Goal: Navigation & Orientation: Find specific page/section

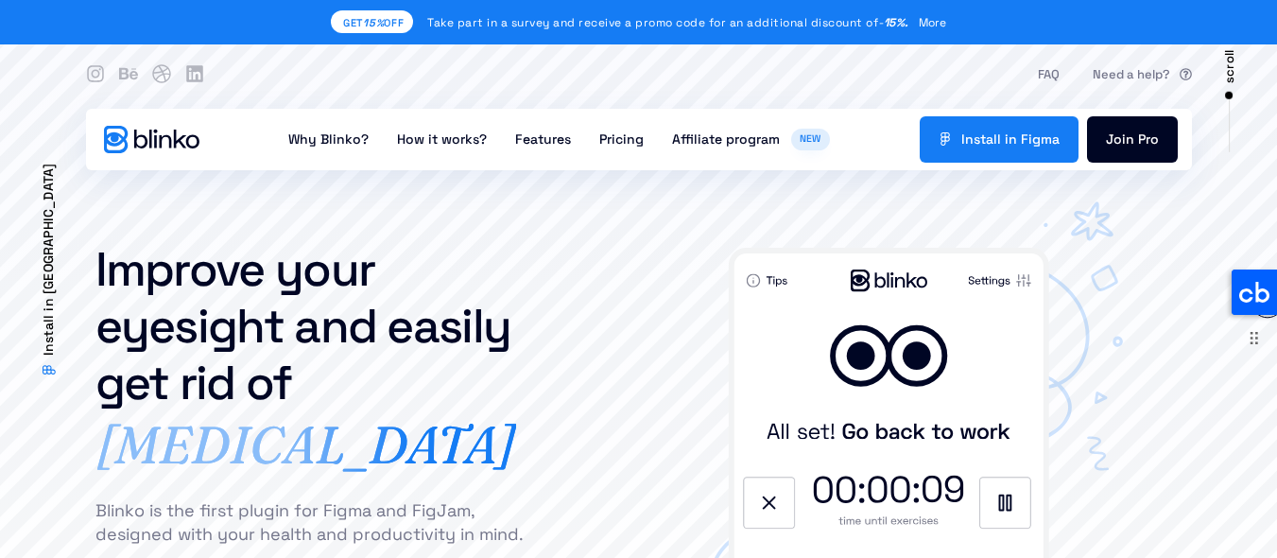
click at [1251, 294] on icon at bounding box center [1254, 291] width 45 height 45
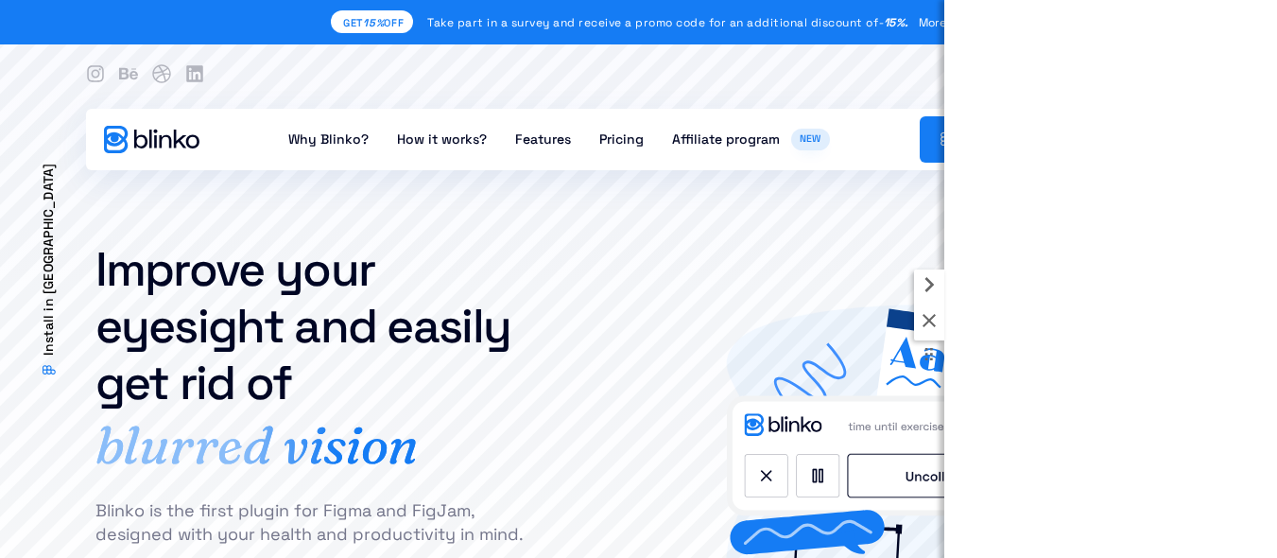
click at [932, 290] on icon at bounding box center [929, 284] width 30 height 30
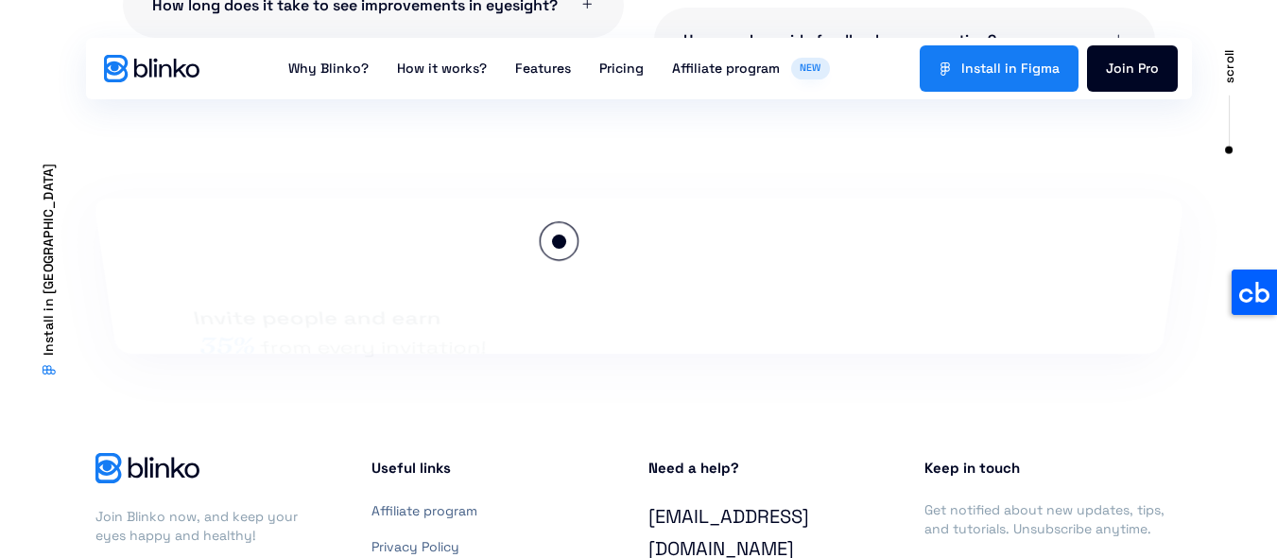
scroll to position [4523, 0]
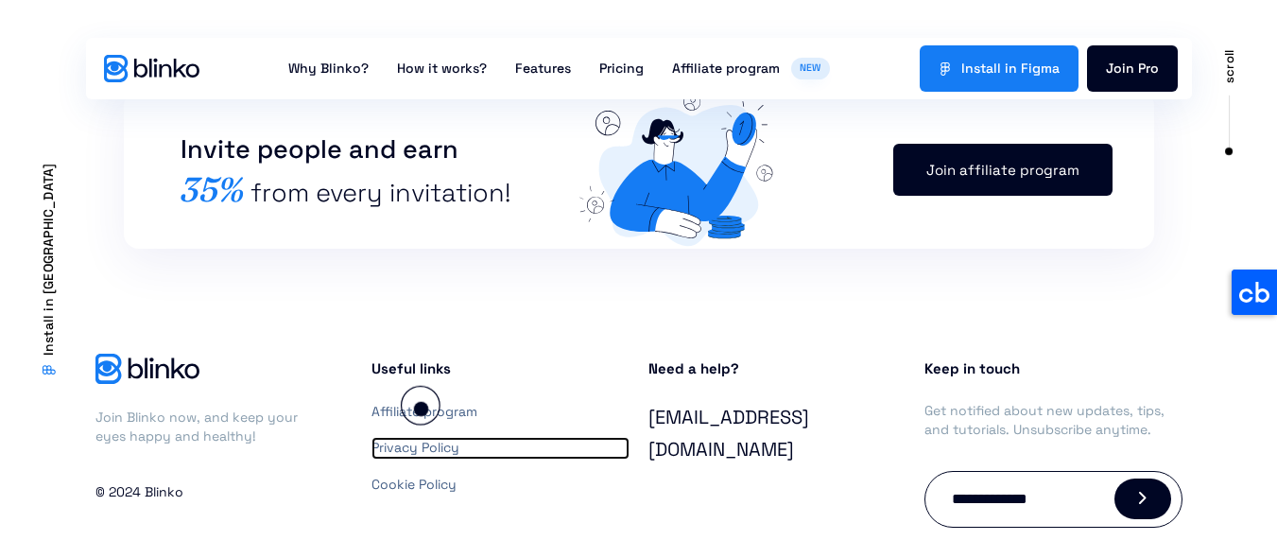
click at [421, 437] on link "Privacy Policy" at bounding box center [501, 448] width 258 height 23
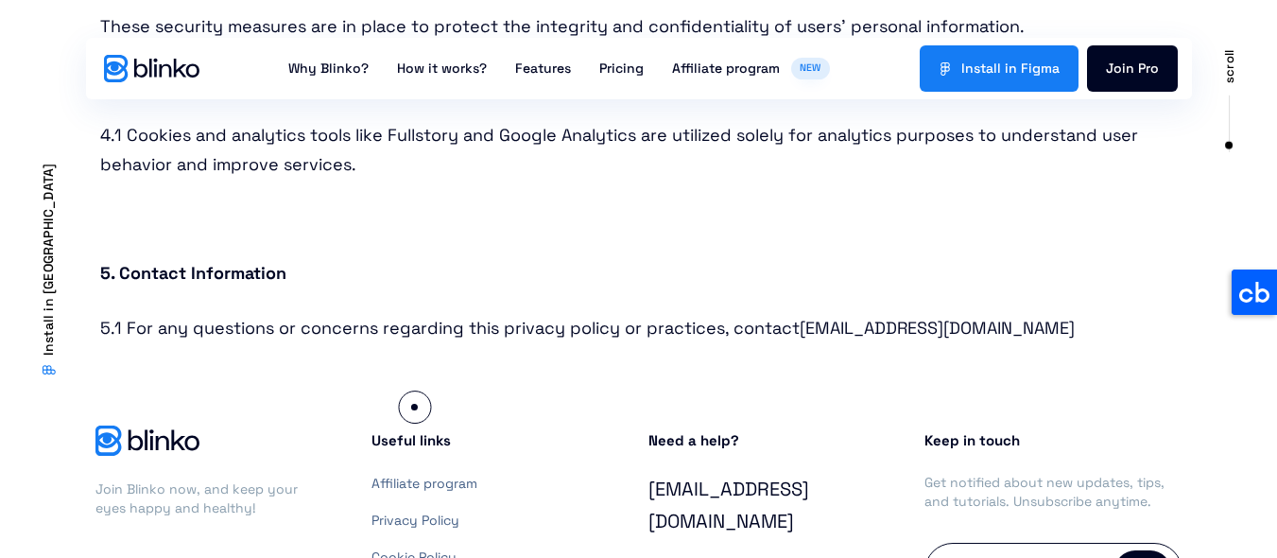
scroll to position [1356, 0]
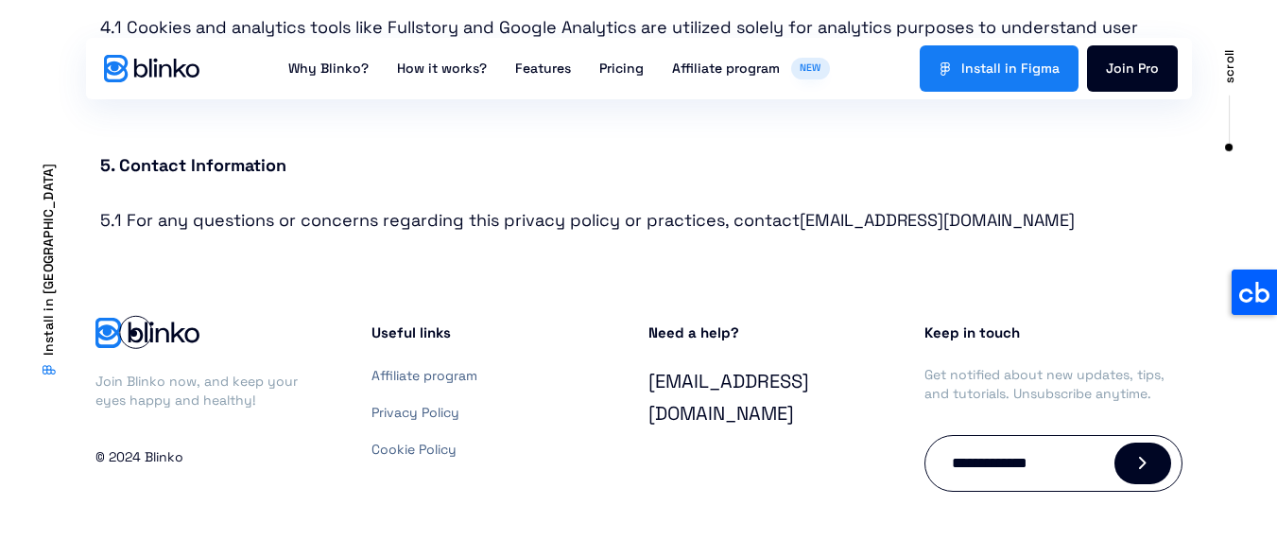
click at [133, 333] on img at bounding box center [147, 333] width 105 height 30
click at [426, 411] on link "Privacy Policy" at bounding box center [501, 413] width 258 height 23
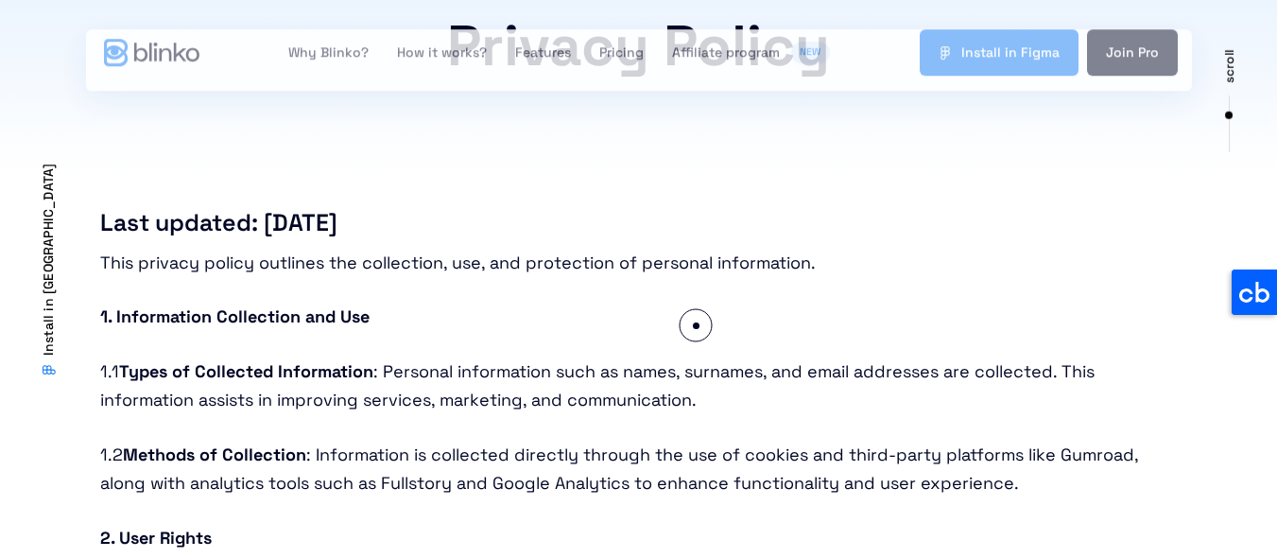
scroll to position [454, 0]
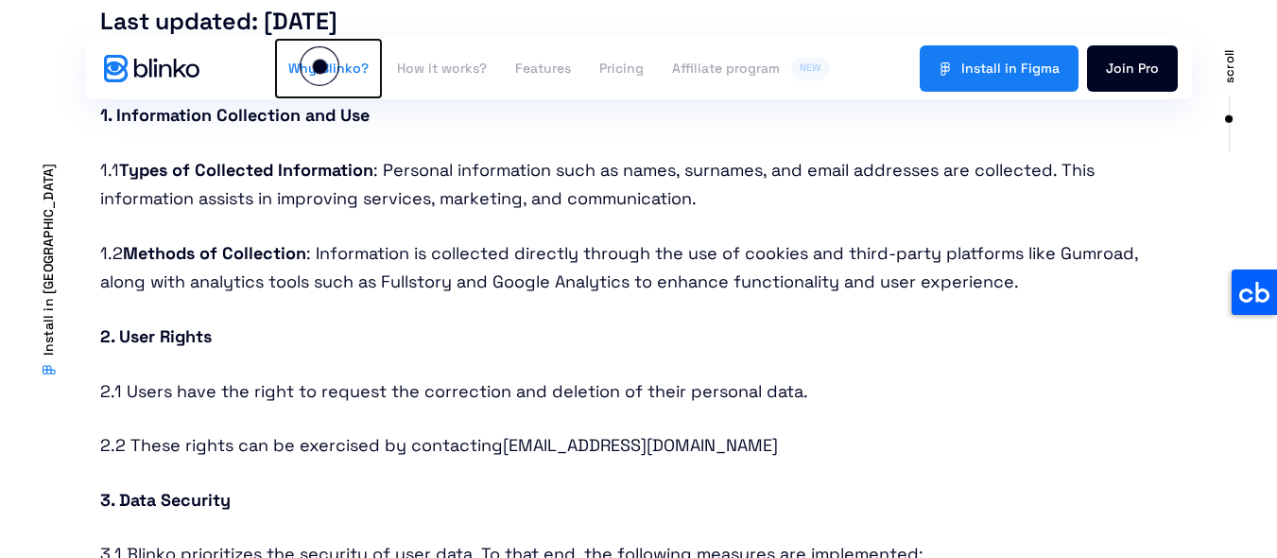
click at [320, 66] on link "Why Blinko?" at bounding box center [328, 68] width 109 height 61
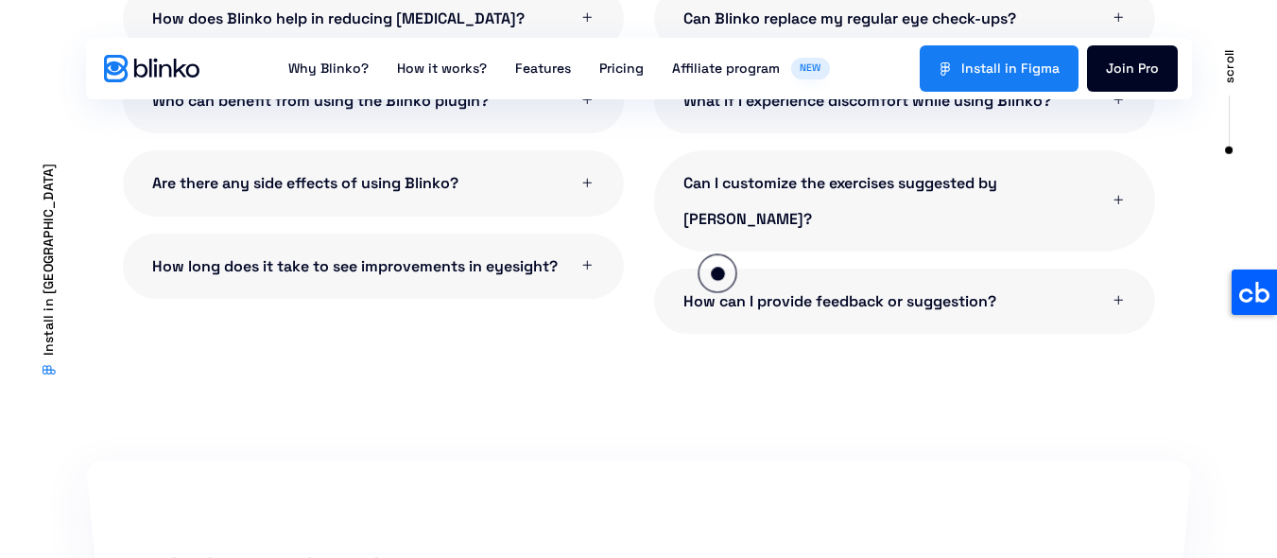
scroll to position [4523, 0]
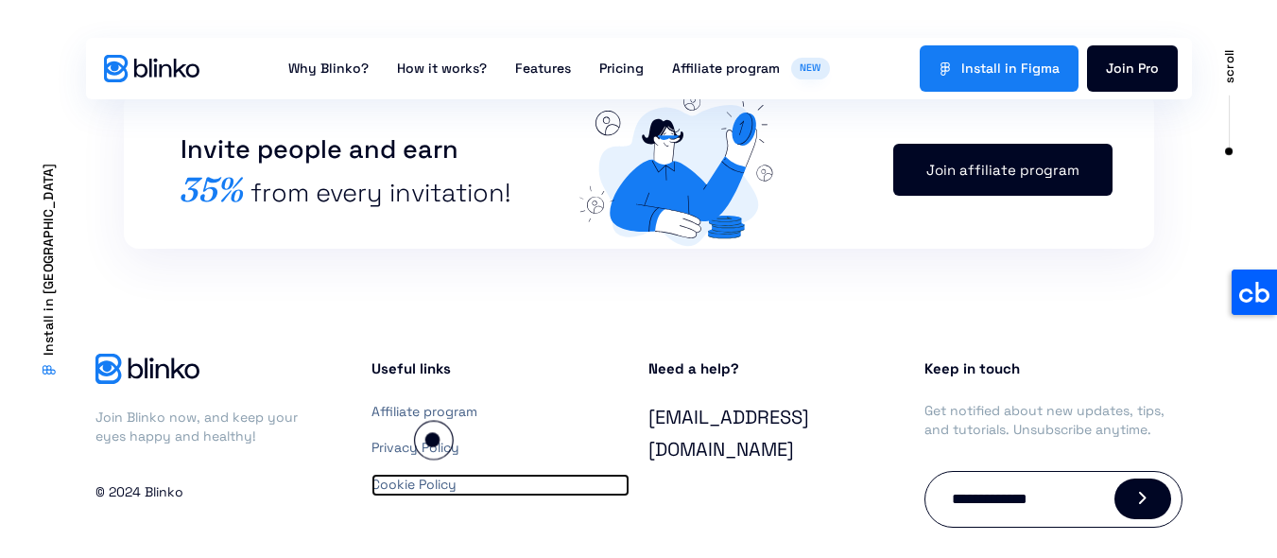
click at [432, 474] on link "Cookie Policy" at bounding box center [501, 485] width 258 height 23
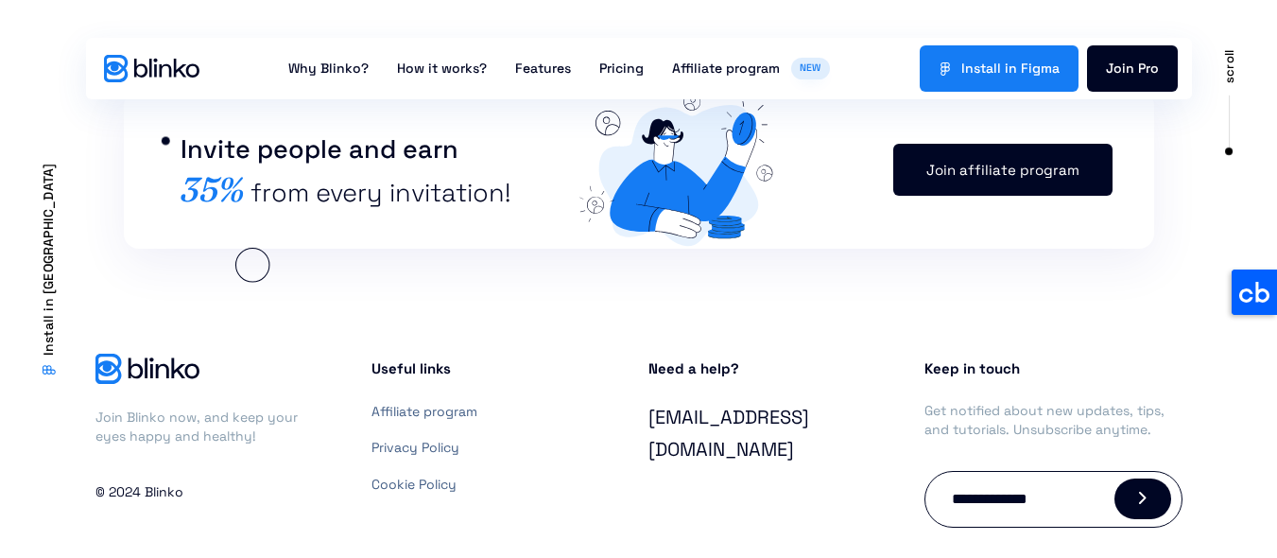
scroll to position [4523, 0]
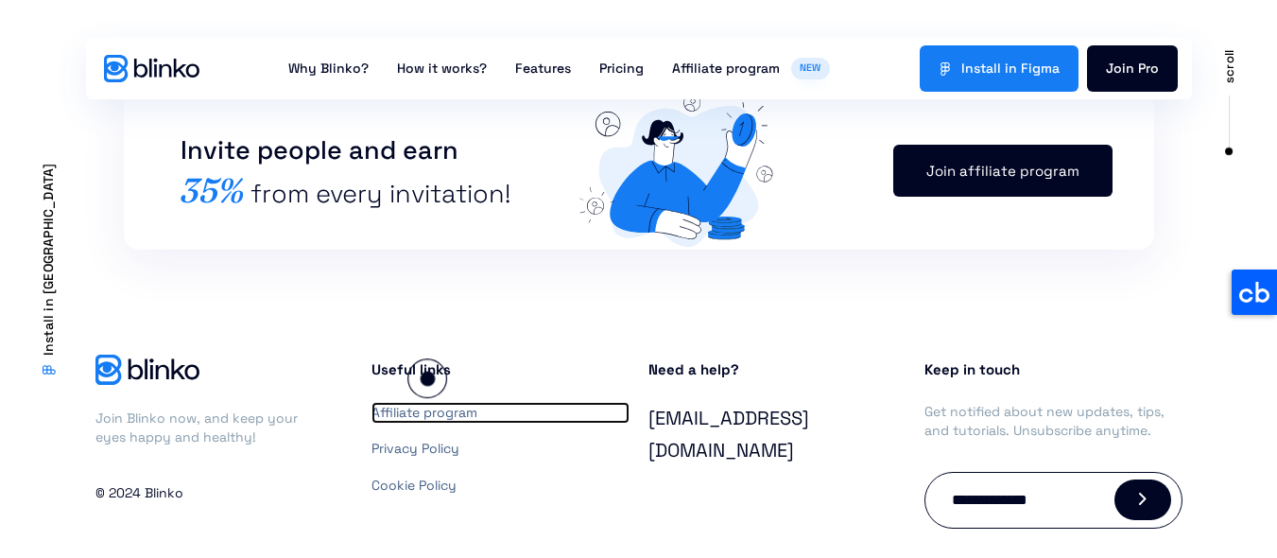
click at [427, 402] on link "Affiliate program" at bounding box center [501, 413] width 258 height 23
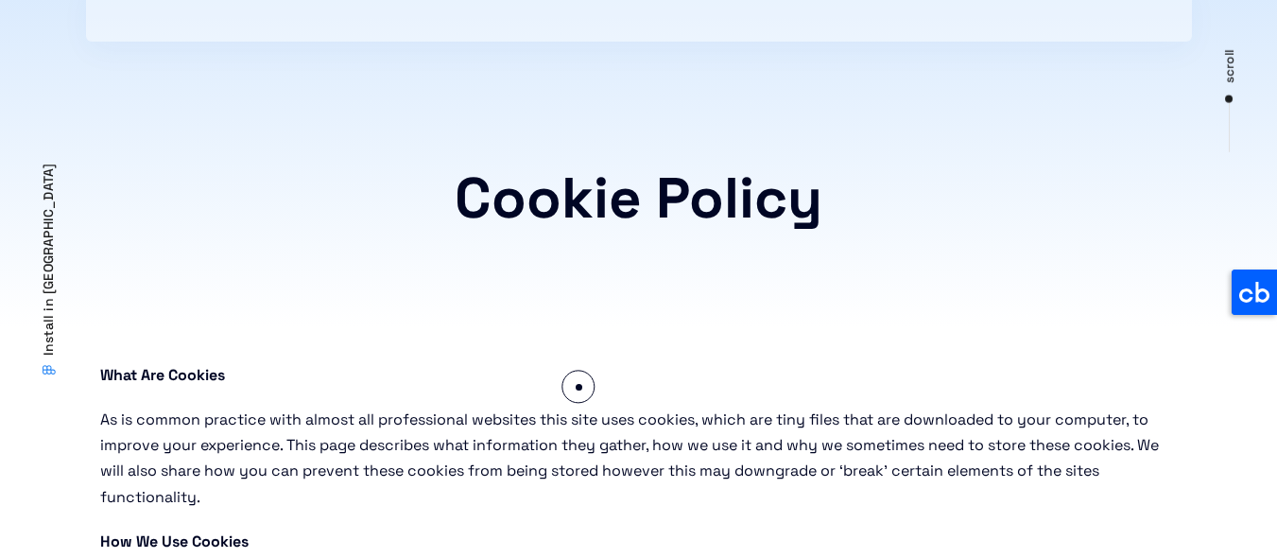
scroll to position [113, 0]
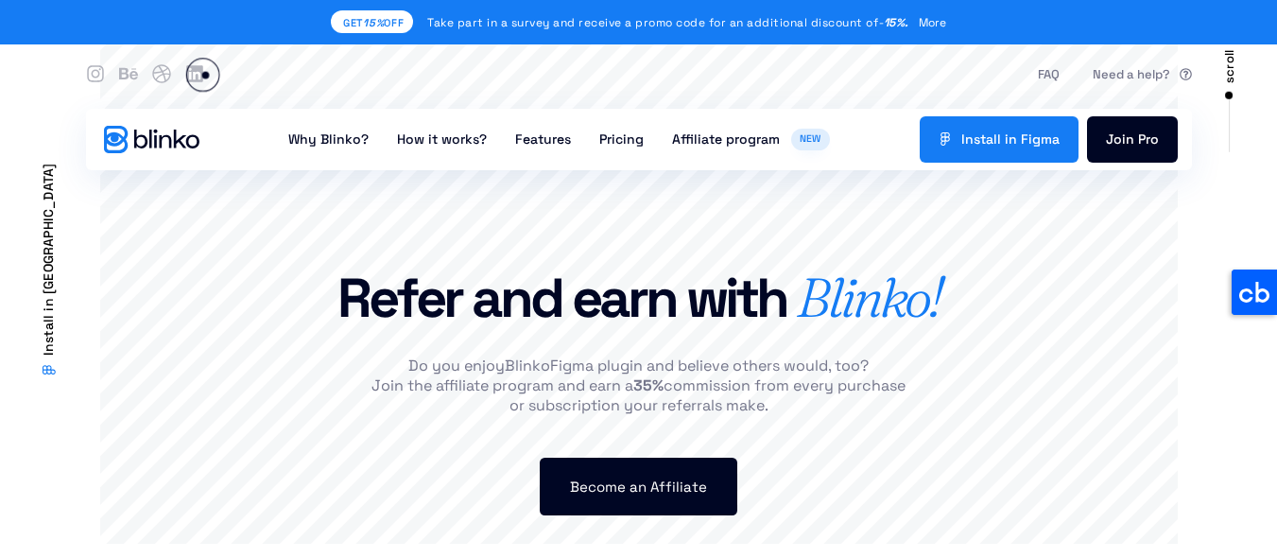
click at [206, 75] on div "R e f e r a n d e a r n w i t h B [PERSON_NAME] !" at bounding box center [639, 182] width 1059 height 308
click at [193, 70] on icon at bounding box center [194, 74] width 18 height 18
click at [1232, 71] on span "scroll" at bounding box center [1229, 66] width 21 height 33
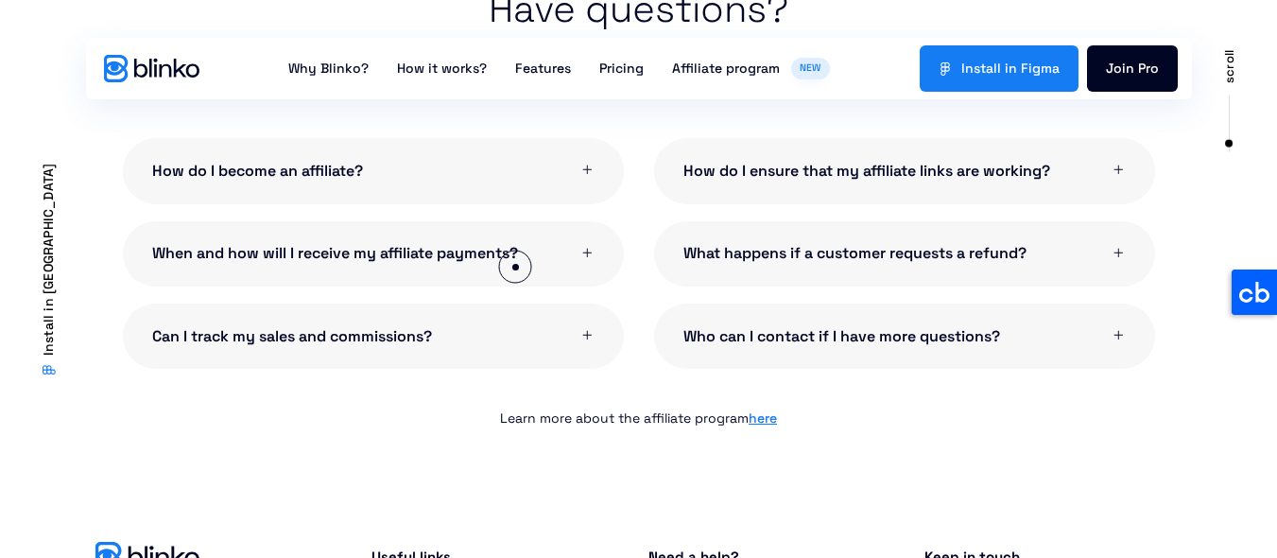
scroll to position [1977, 0]
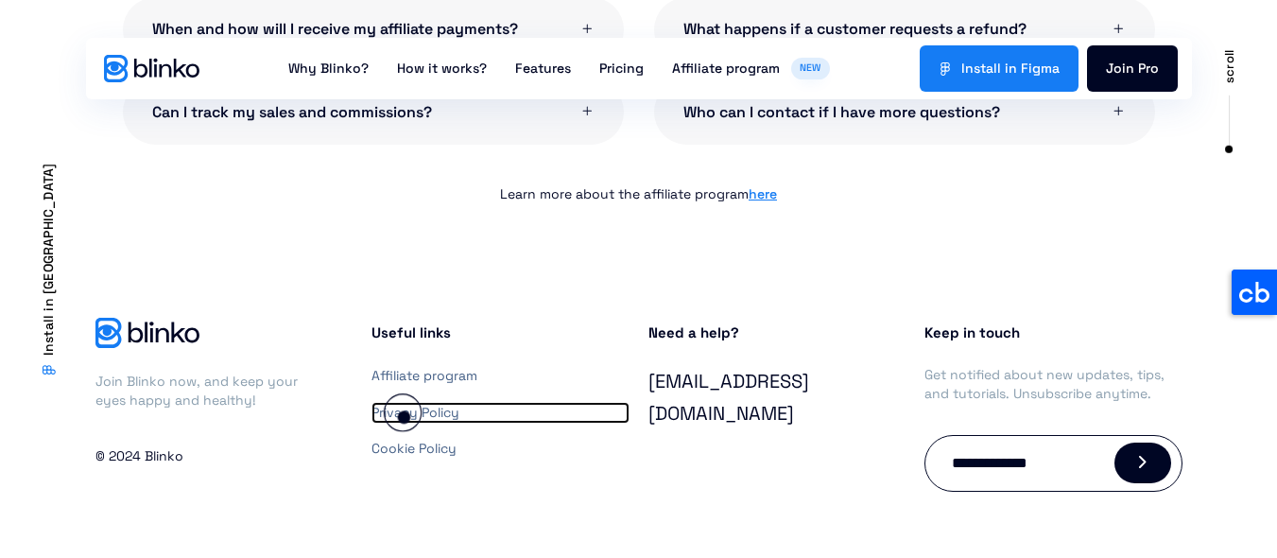
click at [404, 417] on link "Privacy Policy" at bounding box center [501, 413] width 258 height 23
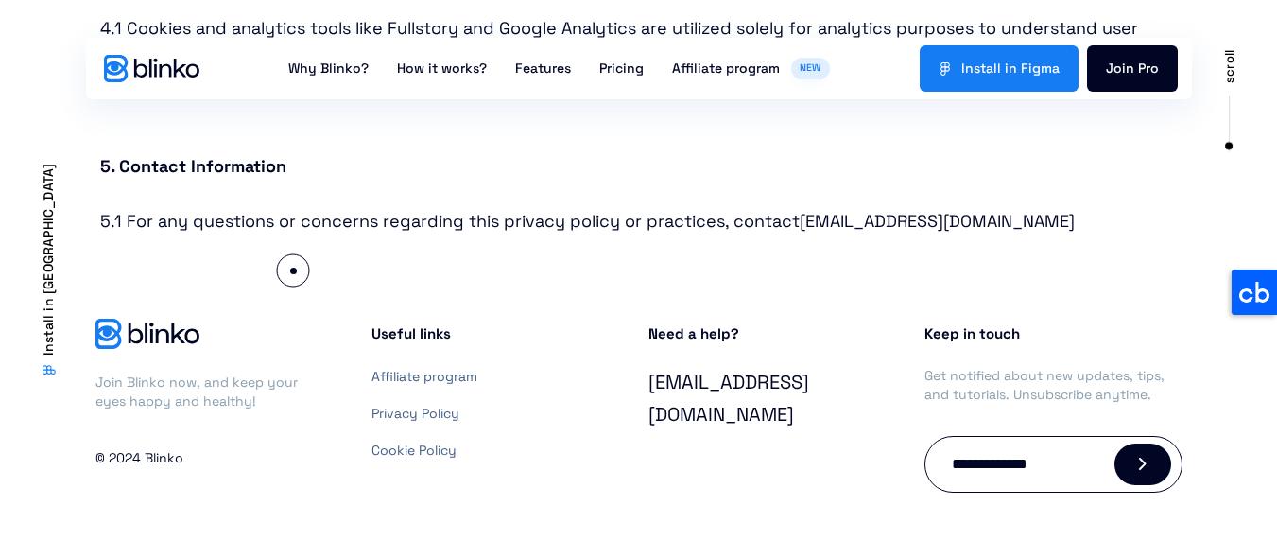
scroll to position [1356, 0]
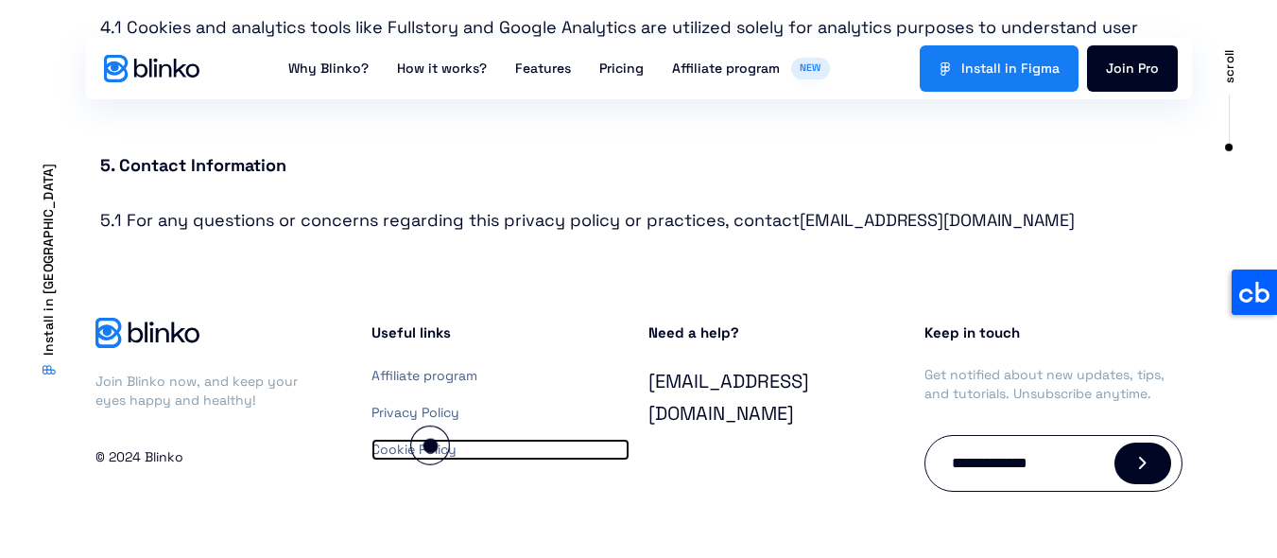
click at [430, 445] on link "Cookie Policy" at bounding box center [501, 450] width 258 height 23
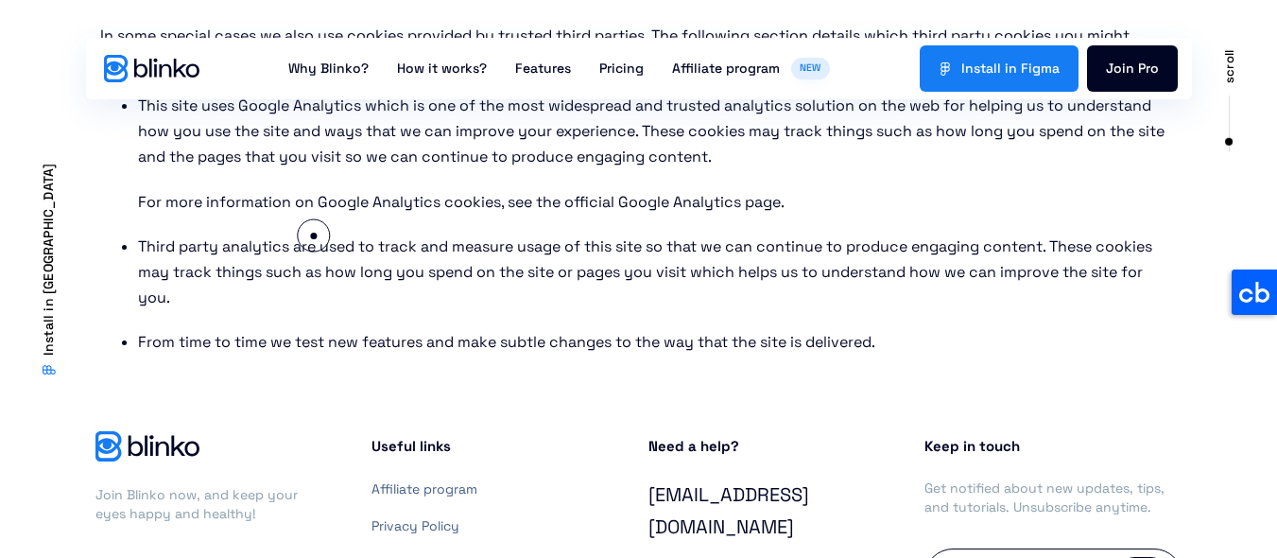
scroll to position [1627, 0]
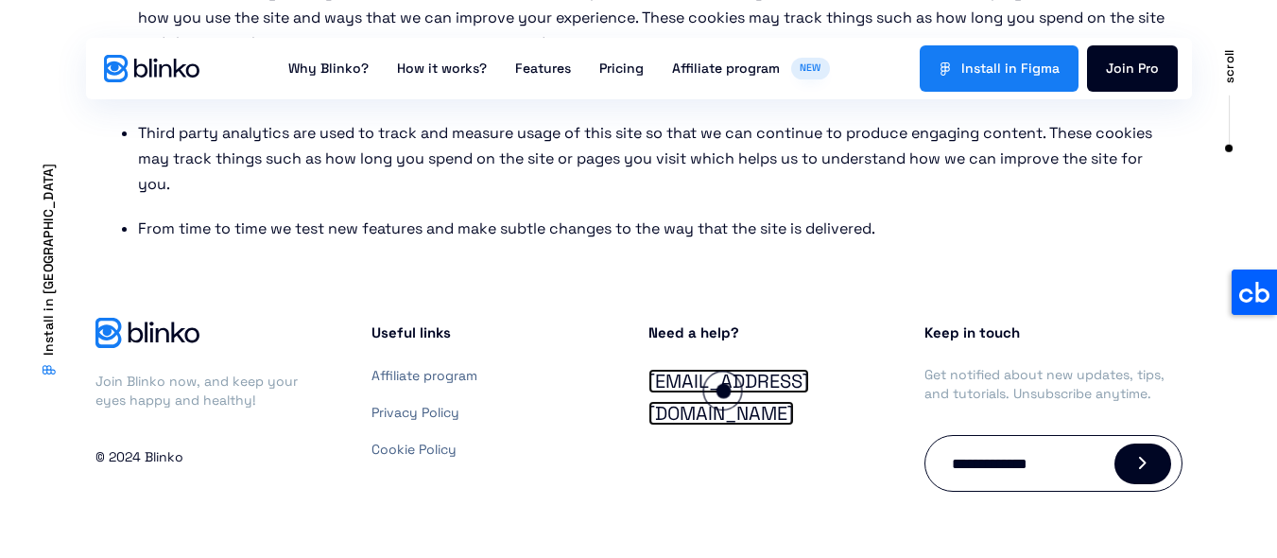
click at [723, 390] on link "[EMAIL_ADDRESS][DOMAIN_NAME]" at bounding box center [729, 397] width 161 height 57
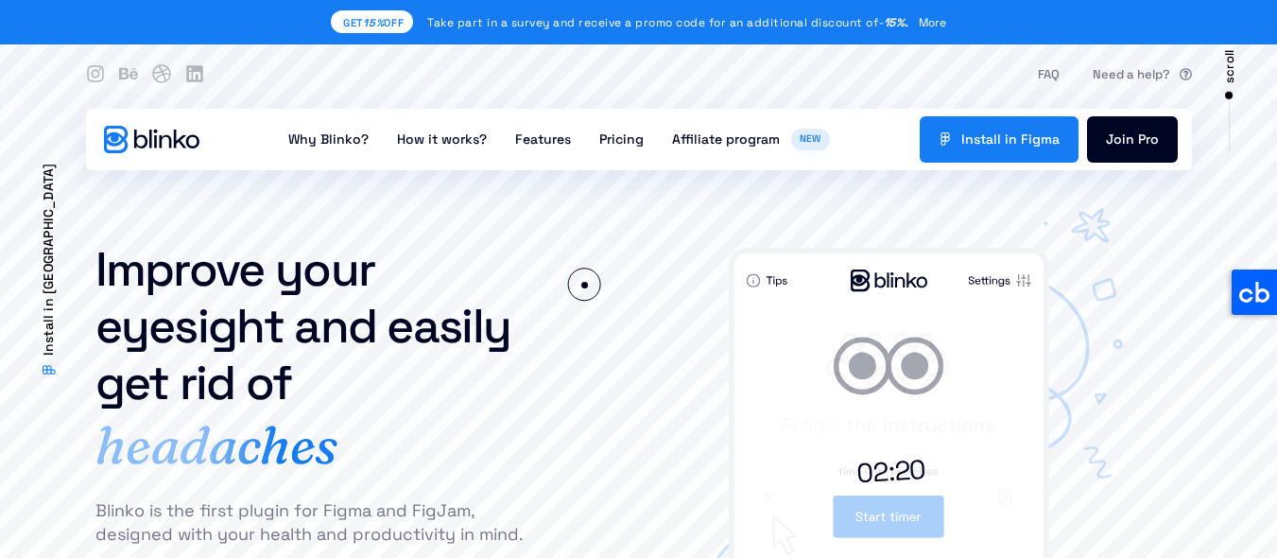
click at [584, 285] on div "Improve your eyesight and easily get rid of eye strain headaches blurred vision…" at bounding box center [362, 494] width 553 height 534
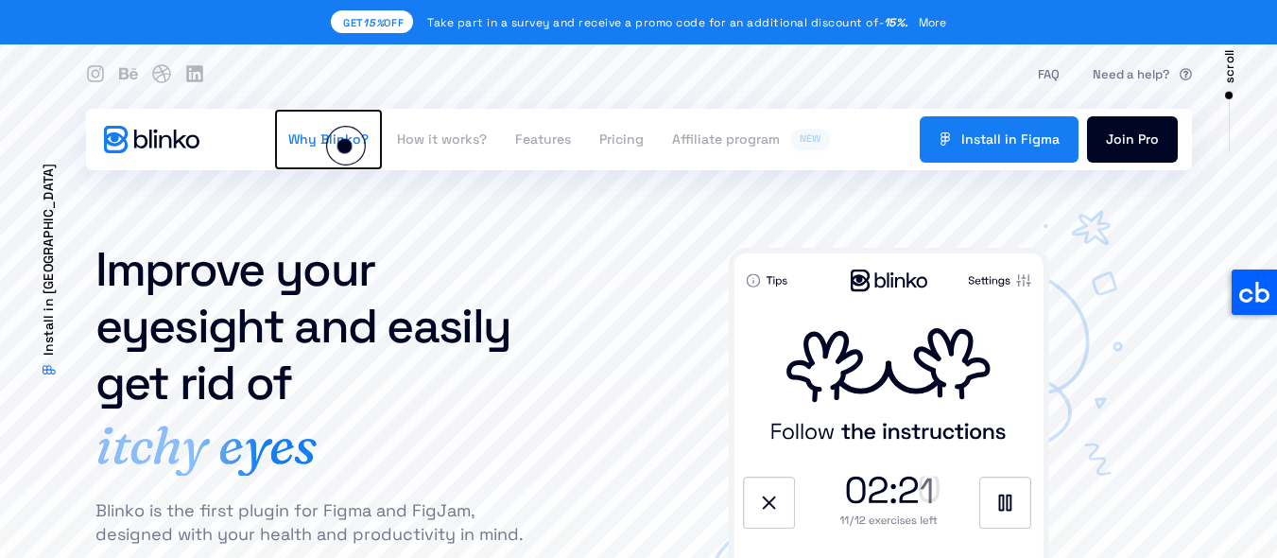
click at [344, 146] on link "Why Blinko?" at bounding box center [328, 139] width 109 height 61
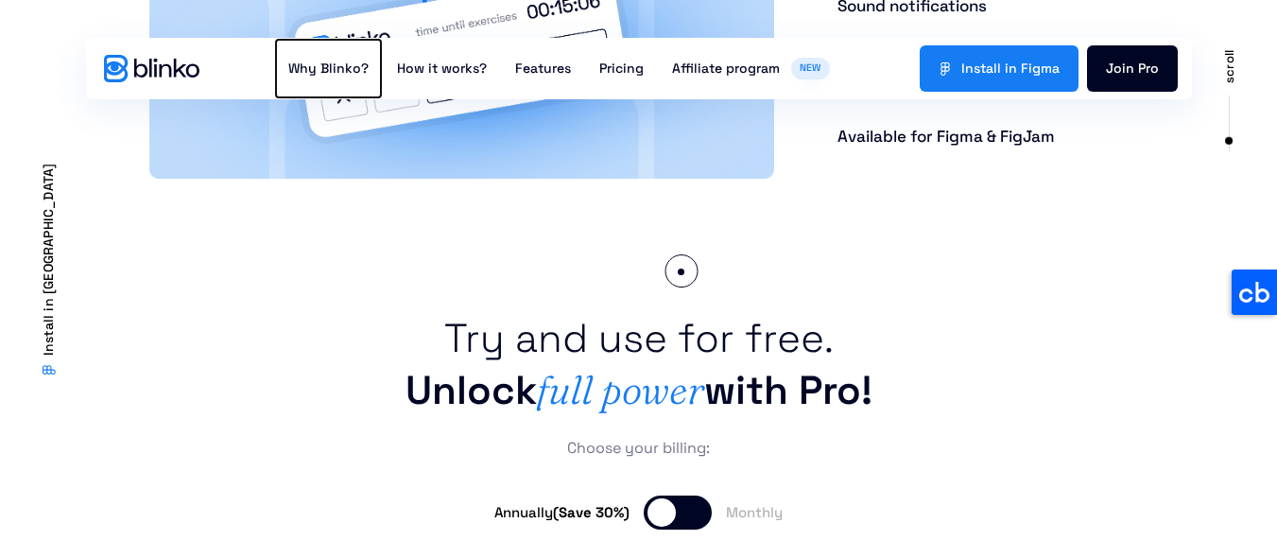
scroll to position [2915, 0]
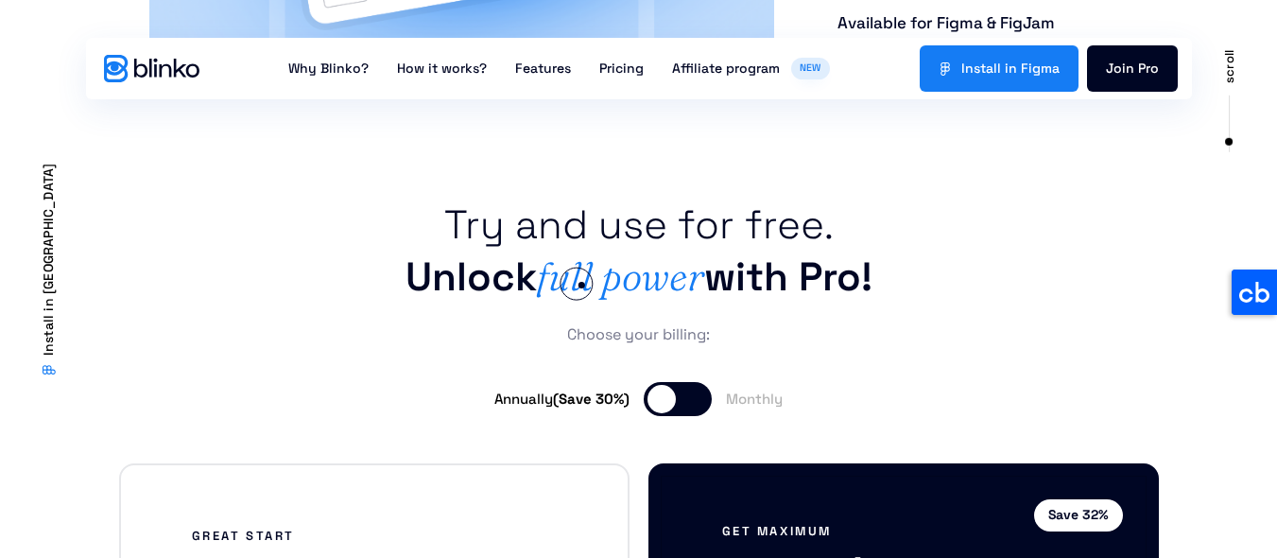
click at [581, 285] on span "full power" at bounding box center [620, 275] width 167 height 49
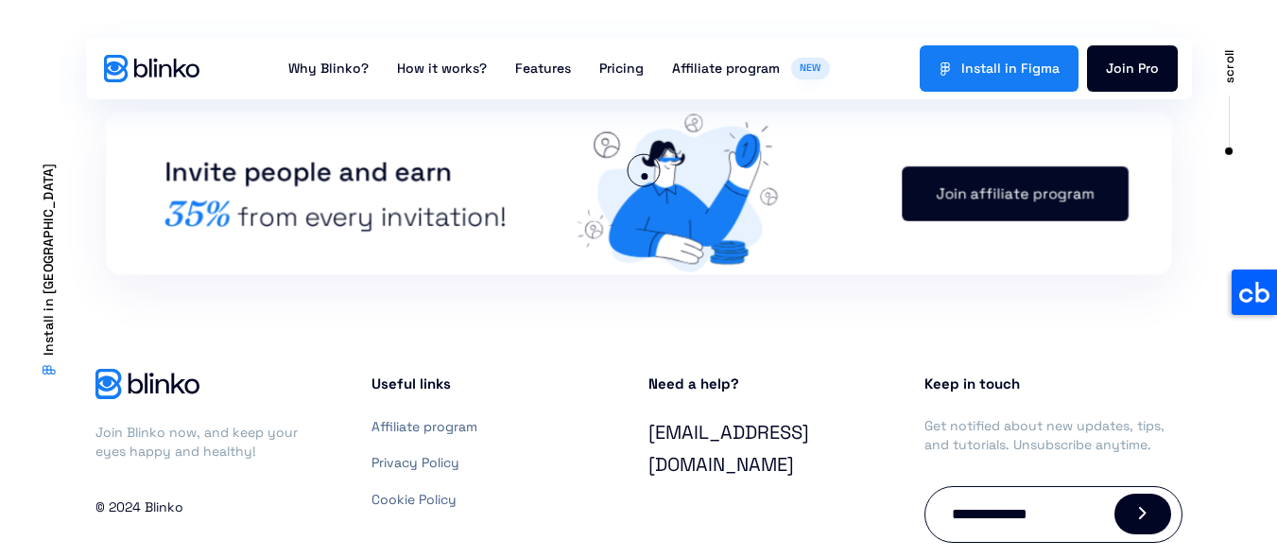
scroll to position [4523, 0]
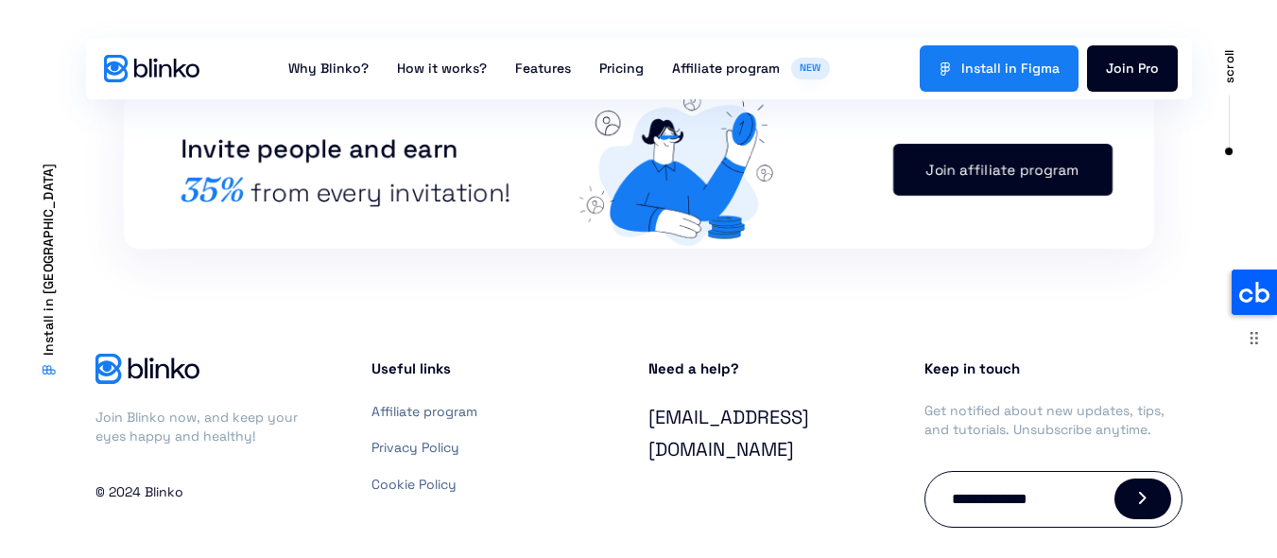
click at [1273, 290] on icon at bounding box center [1254, 291] width 45 height 45
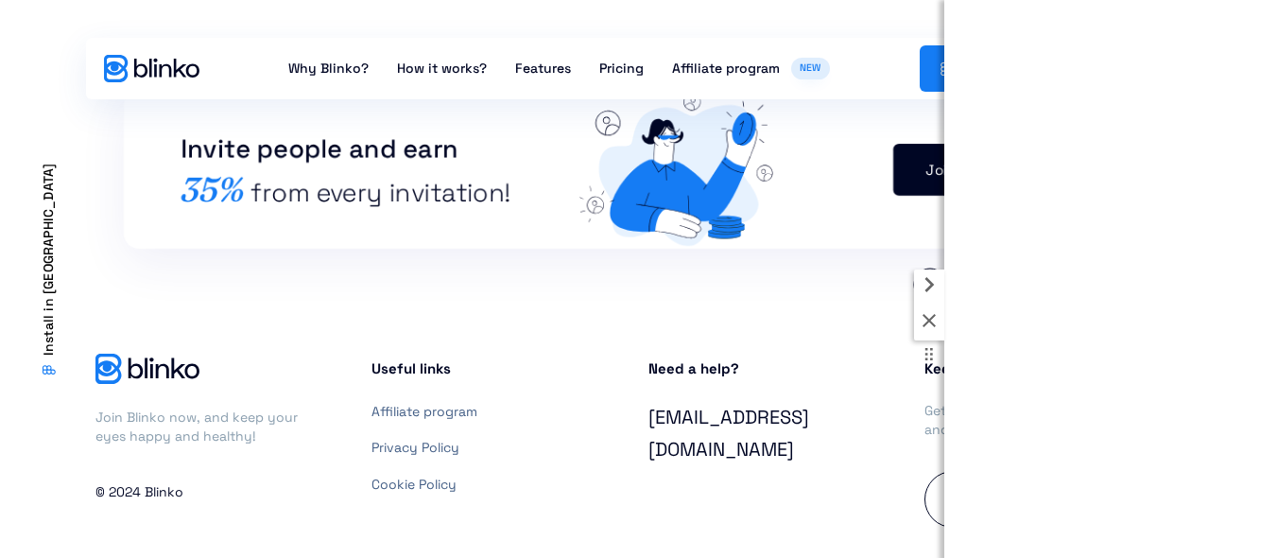
click at [930, 285] on icon at bounding box center [929, 284] width 30 height 30
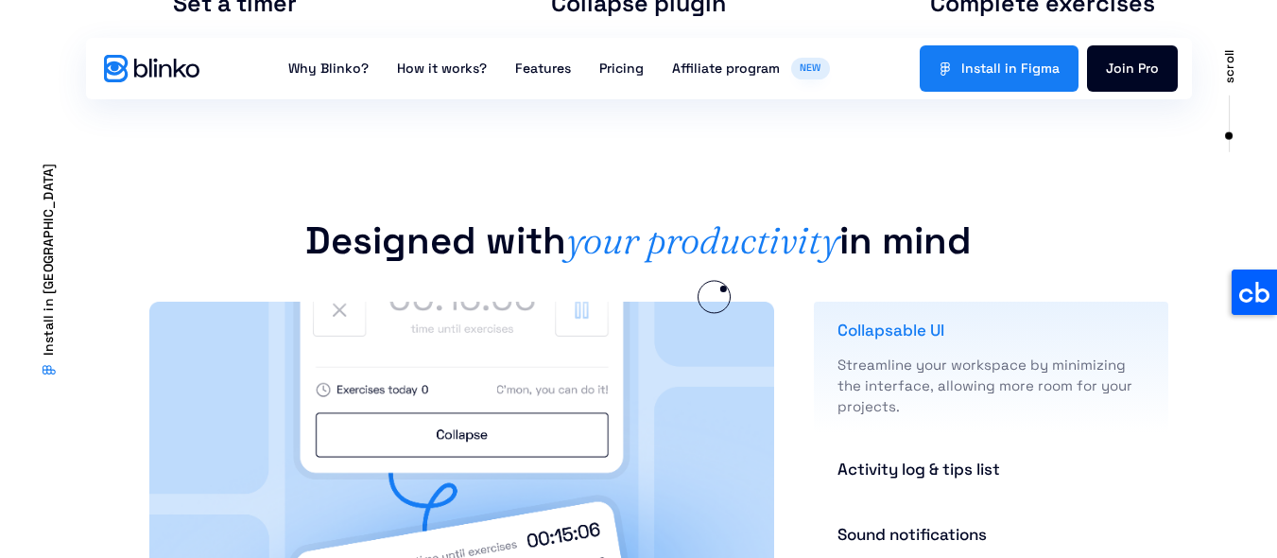
scroll to position [2028, 0]
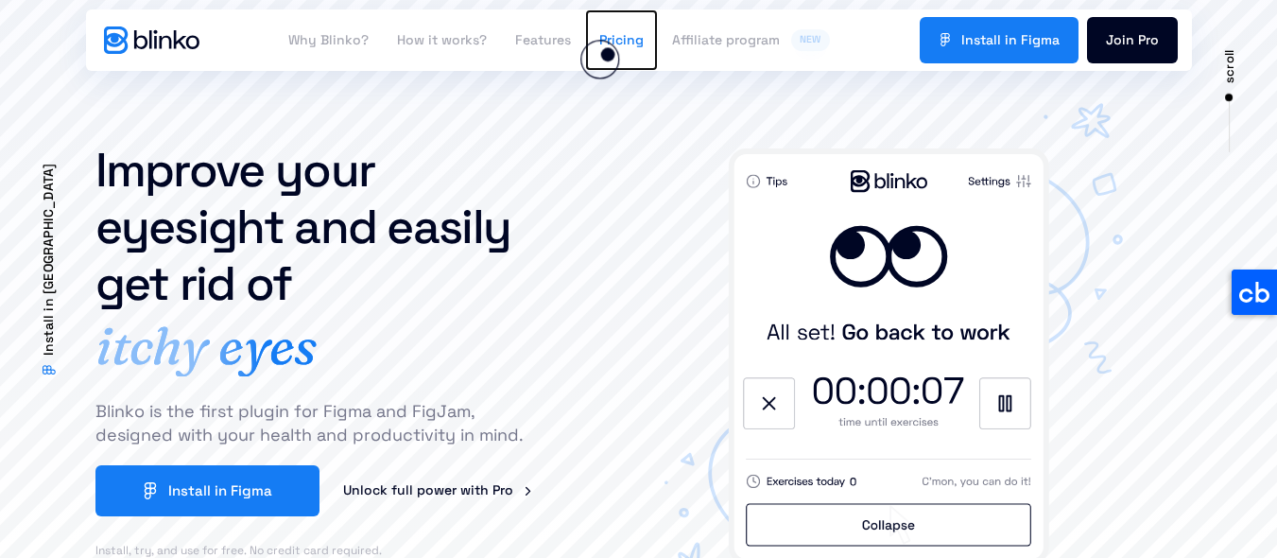
click at [608, 54] on link "Pricing" at bounding box center [621, 39] width 73 height 61
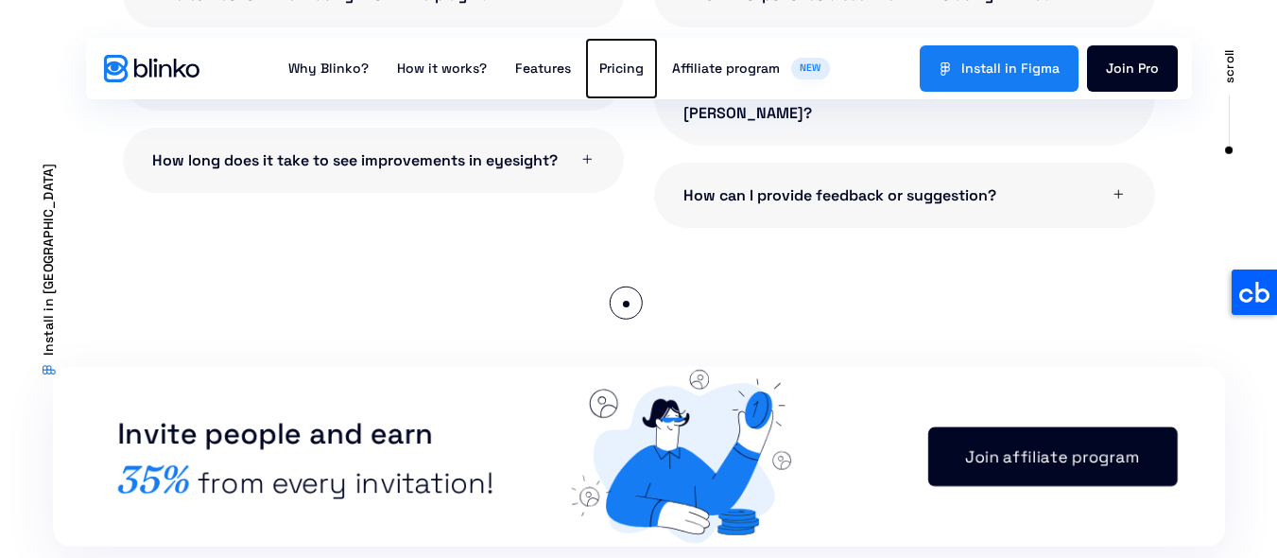
scroll to position [4523, 0]
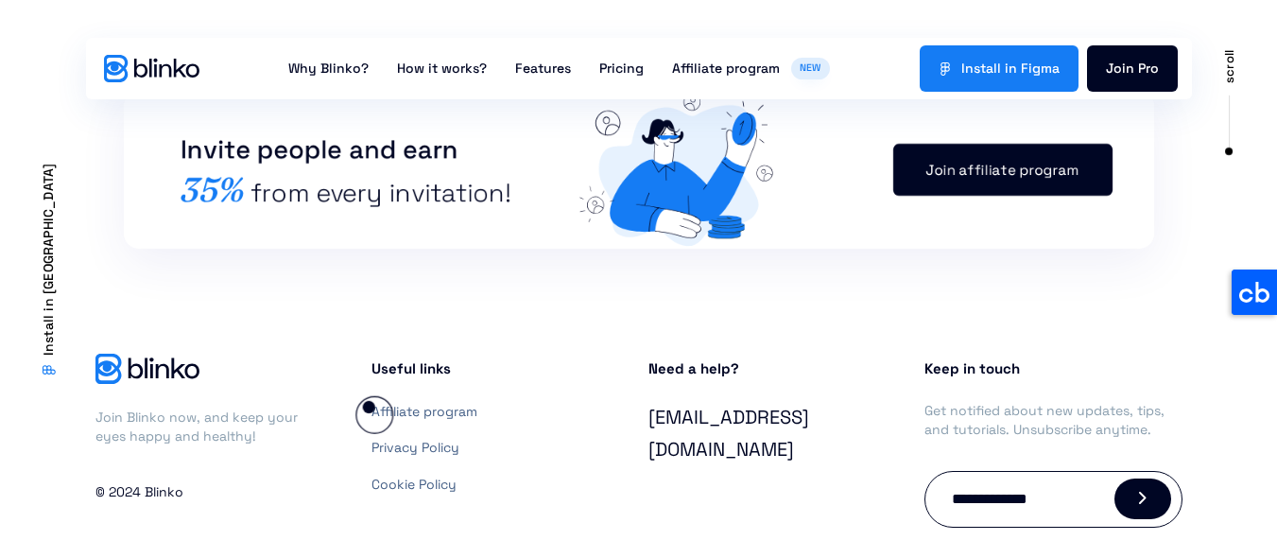
click at [355, 403] on div "Join Blinko now, and keep your eyes happy and healthy! © 2024 Blinko" at bounding box center [224, 440] width 277 height 194
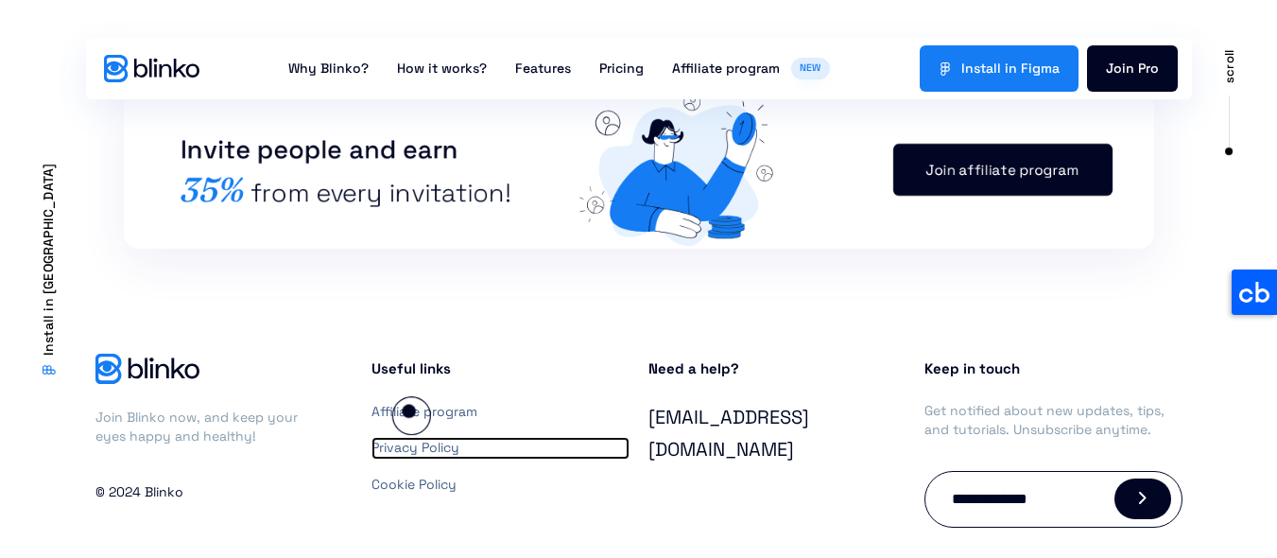
click at [408, 437] on link "Privacy Policy" at bounding box center [501, 448] width 258 height 23
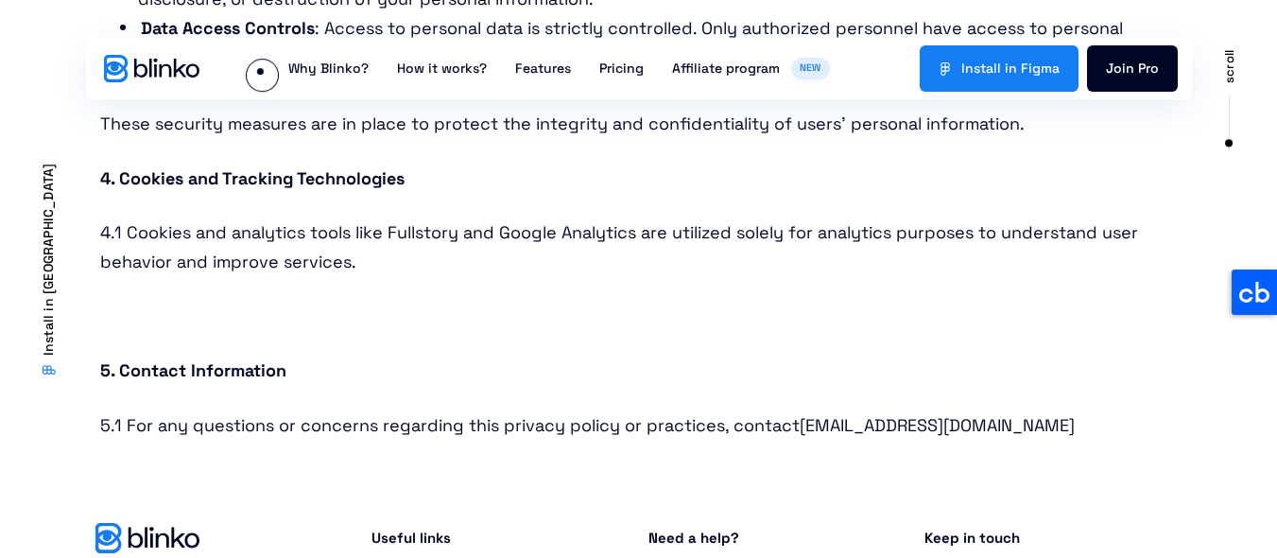
scroll to position [902, 0]
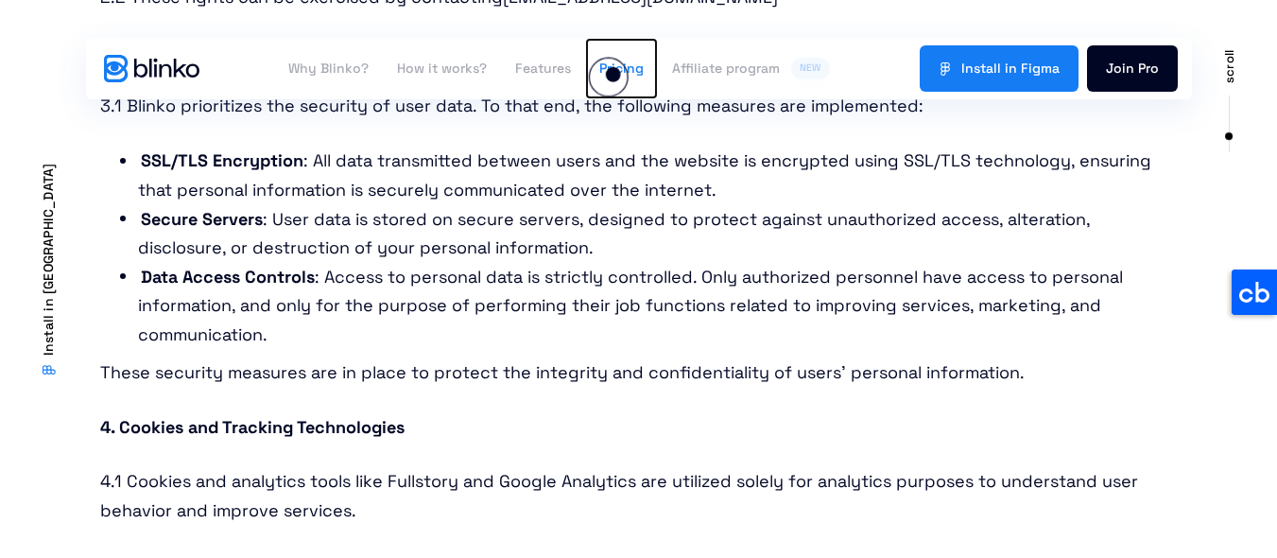
click at [614, 74] on link "Pricing" at bounding box center [621, 68] width 73 height 61
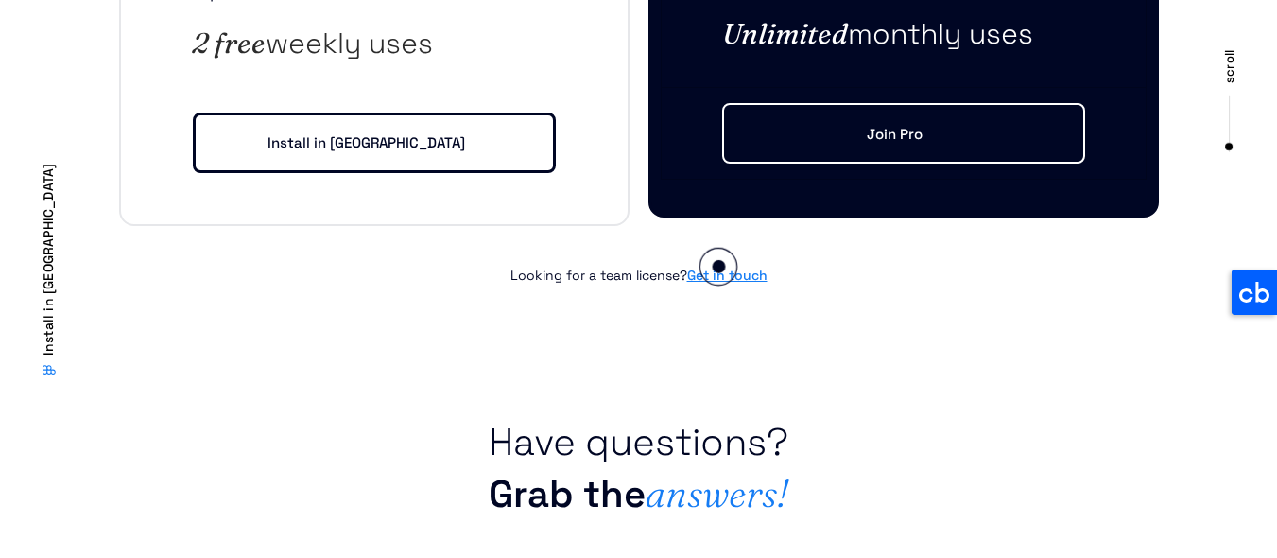
scroll to position [4523, 0]
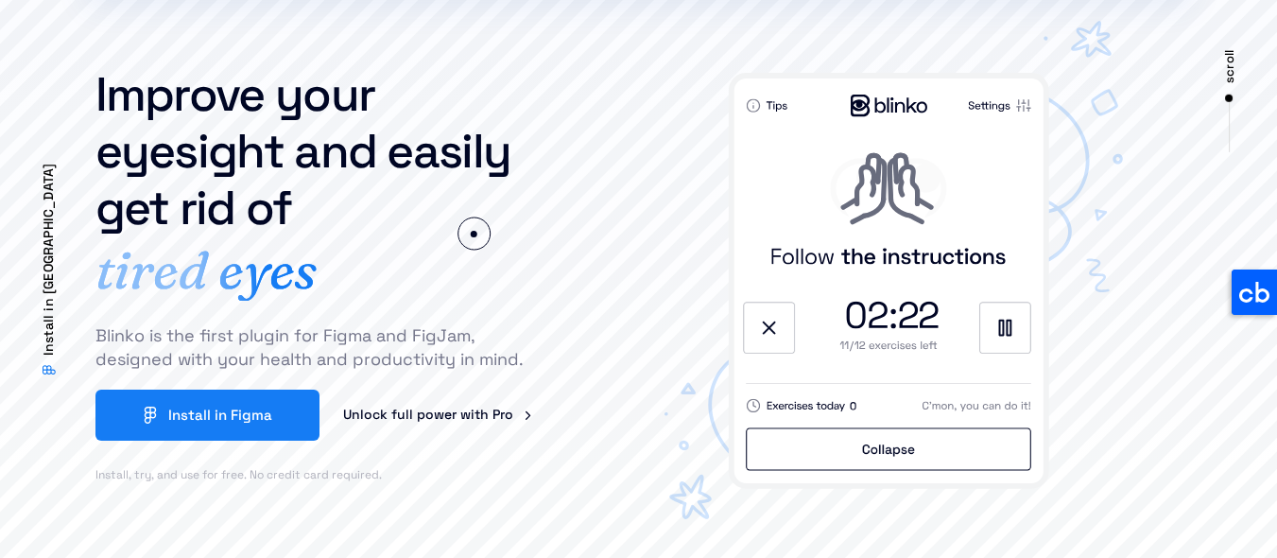
scroll to position [227, 0]
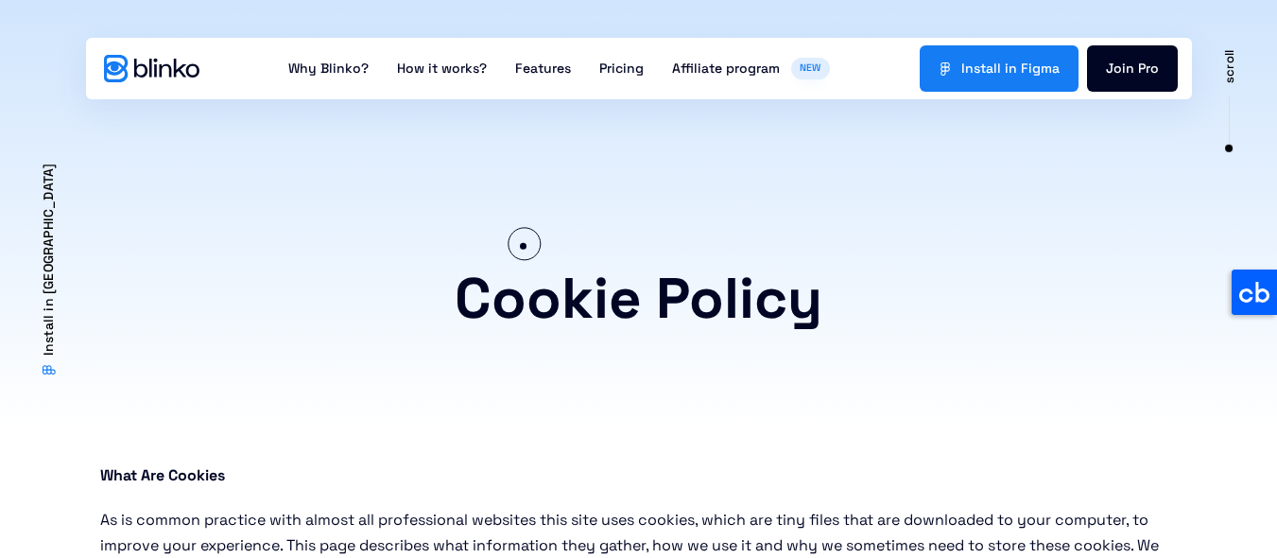
scroll to position [1627, 0]
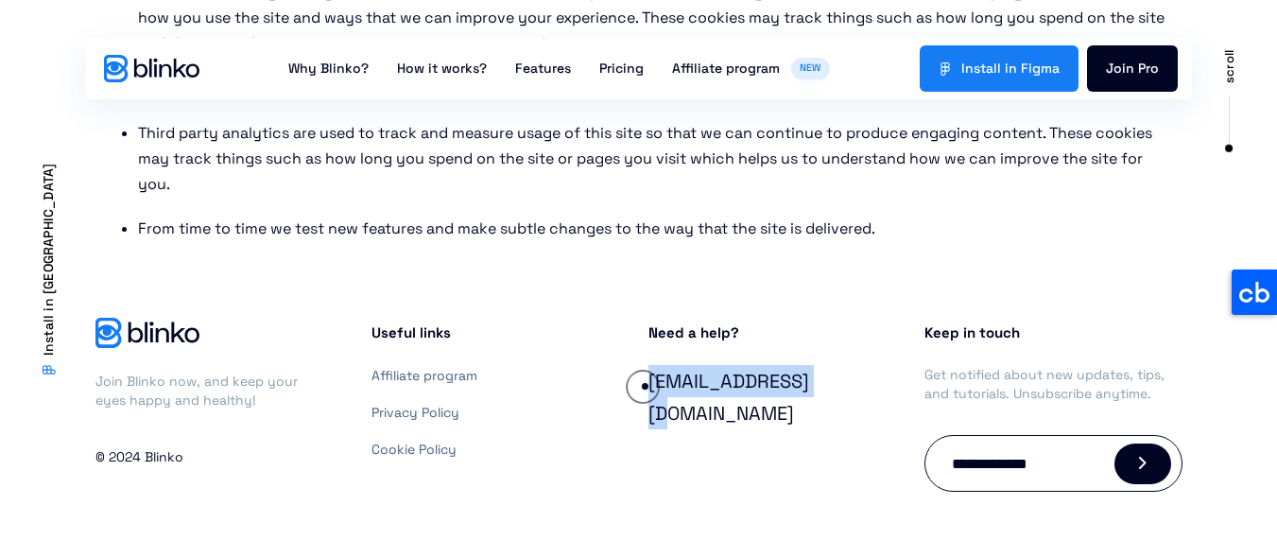
drag, startPoint x: 819, startPoint y: 384, endPoint x: 645, endPoint y: 386, distance: 174.0
click at [645, 386] on div "Need a help? support@blinko.io" at bounding box center [777, 405] width 277 height 194
copy link "[EMAIL_ADDRESS][DOMAIN_NAME]"
click at [651, 477] on div "Need a help? support@blinko.io" at bounding box center [777, 405] width 277 height 194
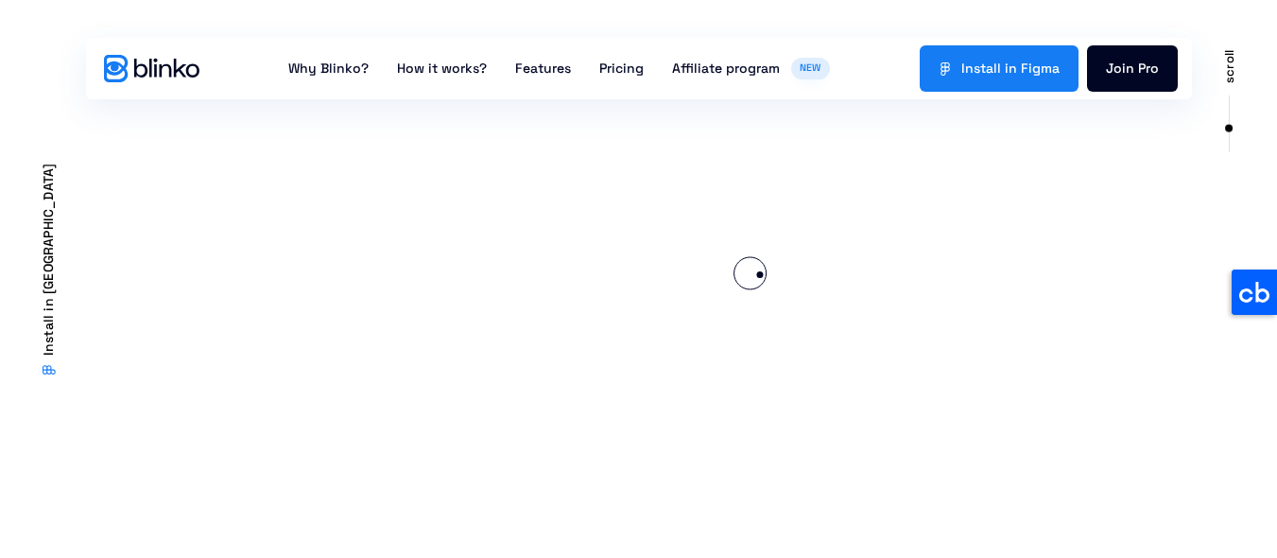
scroll to position [1134, 0]
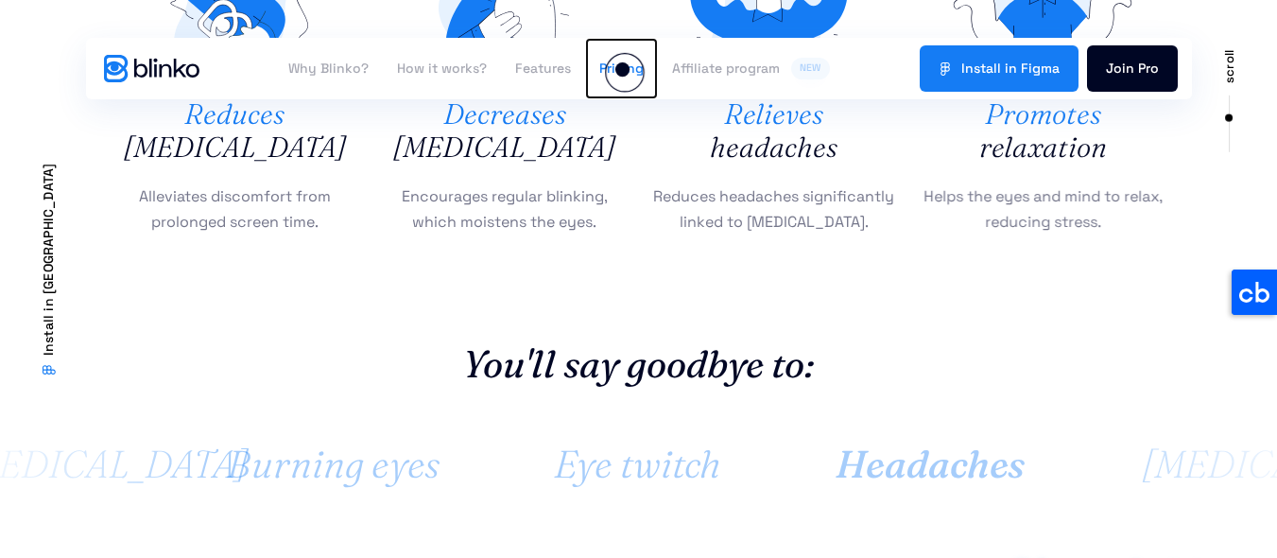
click at [622, 69] on link "Pricing" at bounding box center [621, 68] width 73 height 61
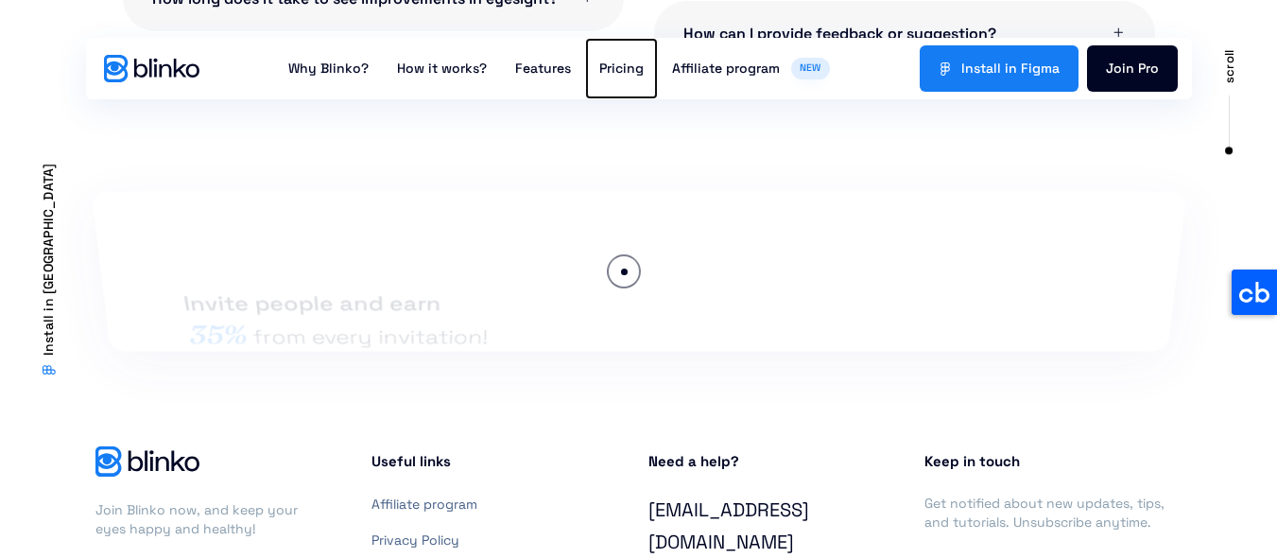
scroll to position [4523, 0]
